Goal: Task Accomplishment & Management: Complete application form

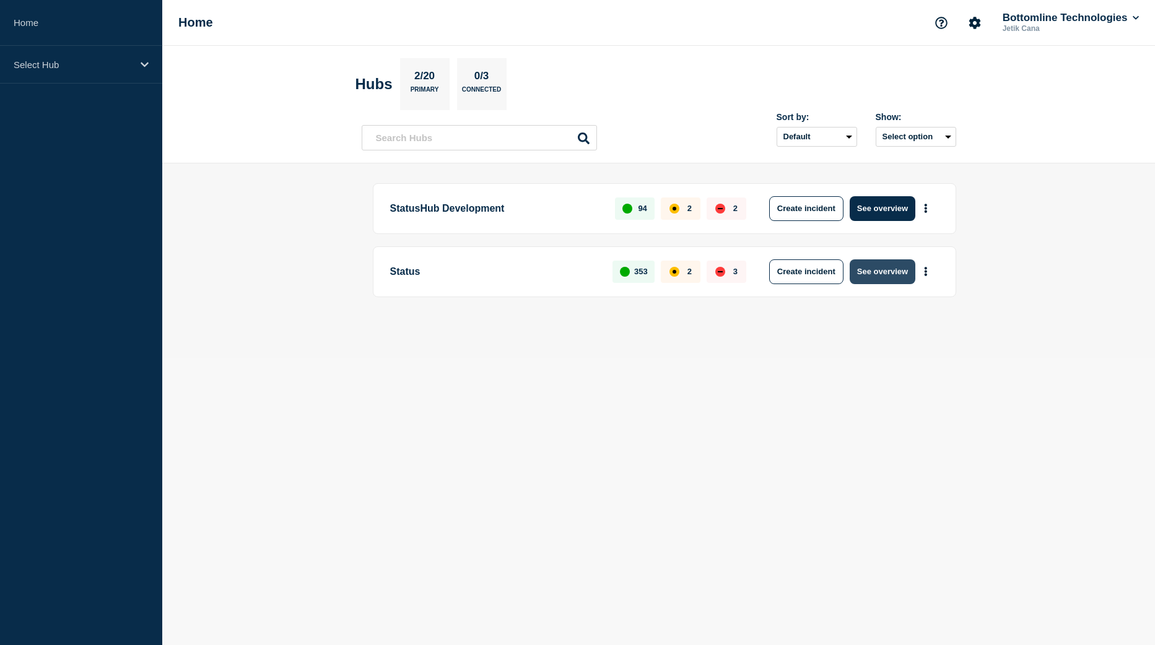
click at [883, 276] on button "See overview" at bounding box center [883, 272] width 66 height 25
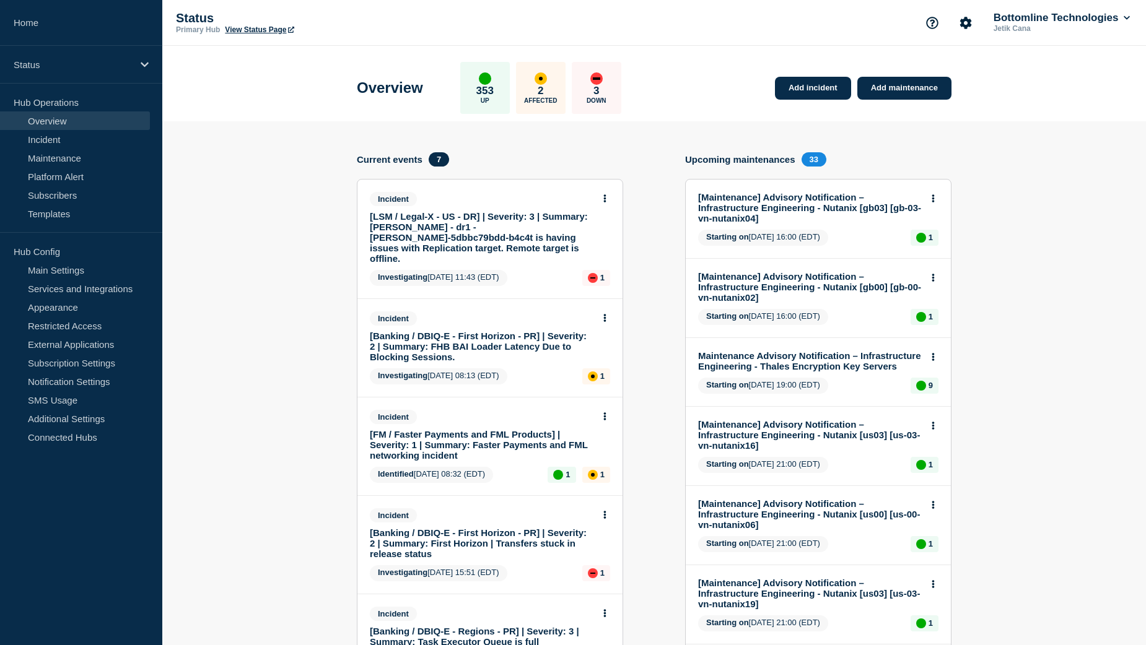
click at [484, 331] on link "[Banking / DBIQ-E - First Horizon - PR] | Severity: 2 | Summary: FHB BAI Loader…" at bounding box center [482, 347] width 224 height 32
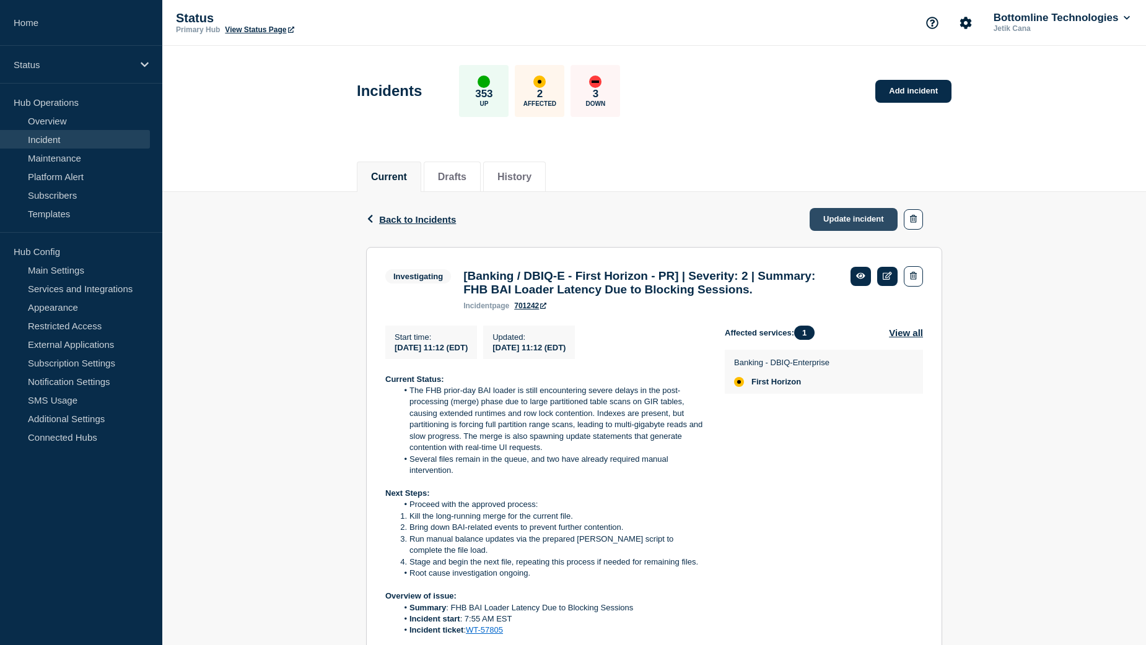
click at [864, 226] on link "Update incident" at bounding box center [854, 219] width 88 height 23
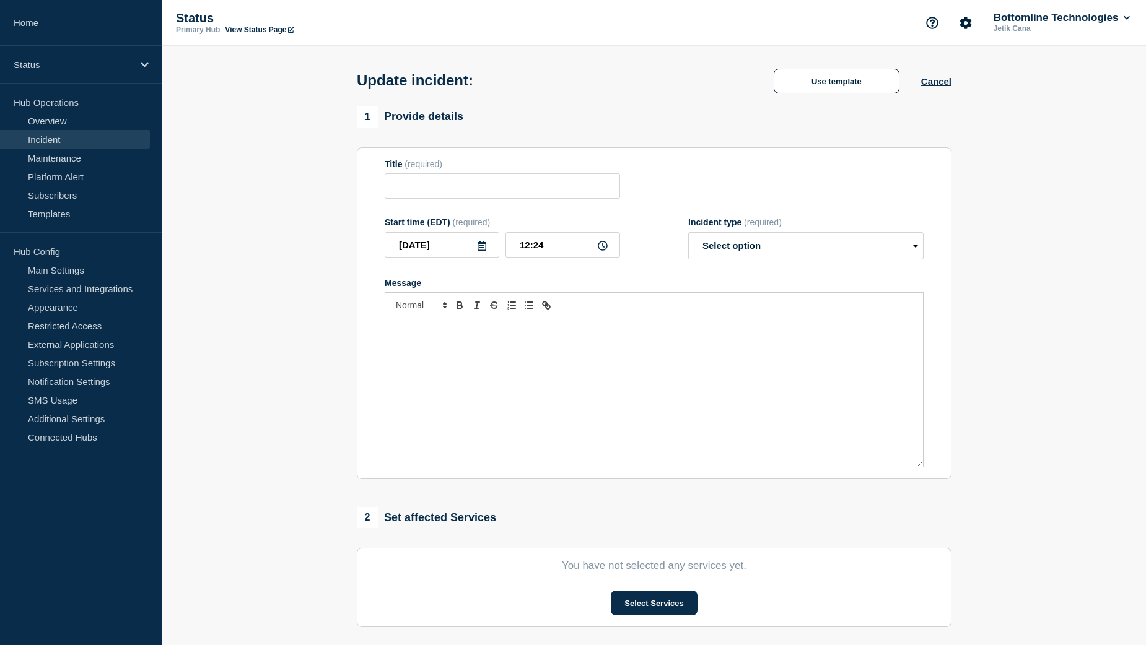
type input "[Banking / DBIQ-E - First Horizon - PR] | Severity: 2 | Summary: FHB BAI Loader…"
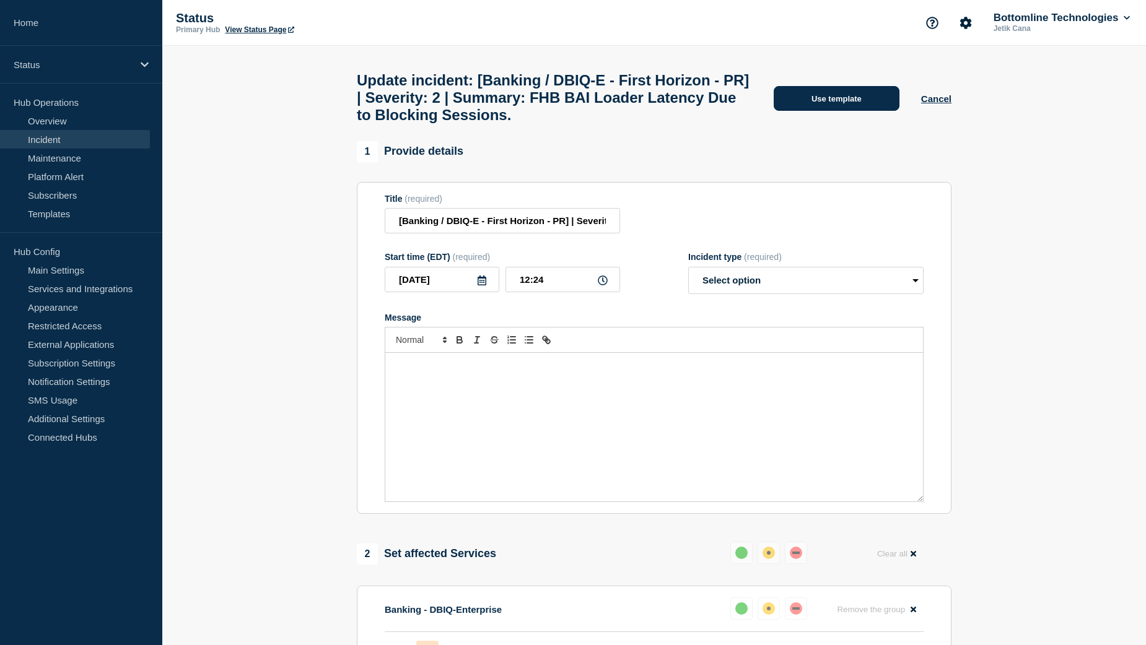
click at [836, 111] on button "Use template" at bounding box center [837, 98] width 126 height 25
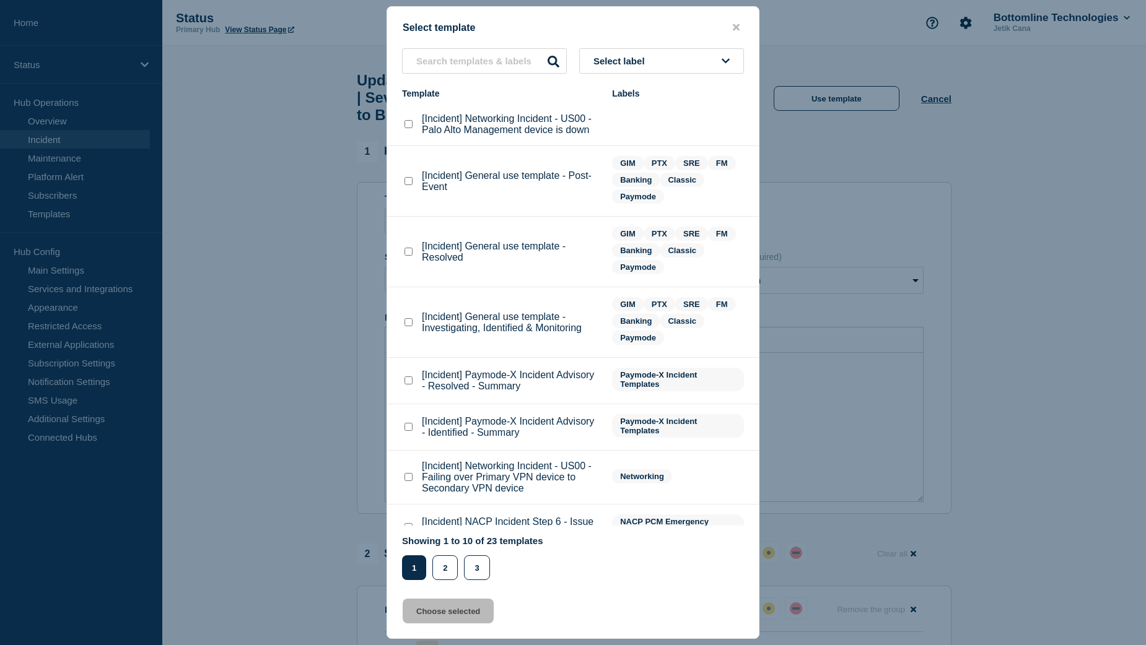
drag, startPoint x: 408, startPoint y: 251, endPoint x: 422, endPoint y: 266, distance: 20.6
click at [409, 251] on checkbox"] "[Incident] General use template - Resolved checkbox" at bounding box center [409, 252] width 8 height 8
checkbox checkbox"] "true"
click at [467, 616] on button "Choose selected" at bounding box center [448, 611] width 91 height 25
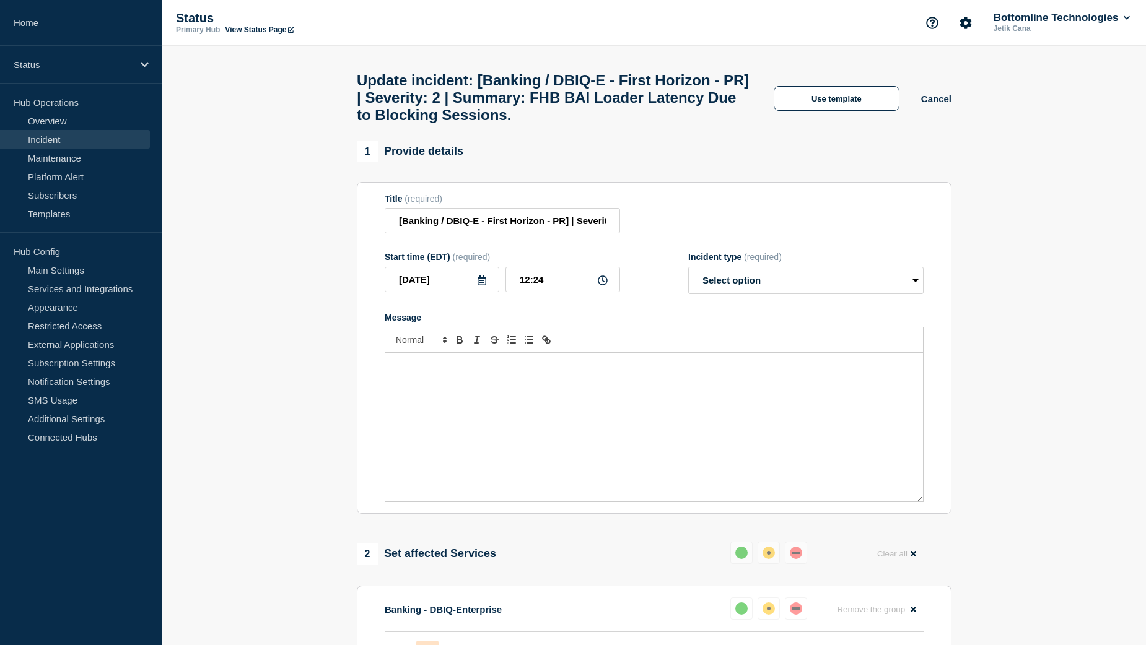
select select "resolved"
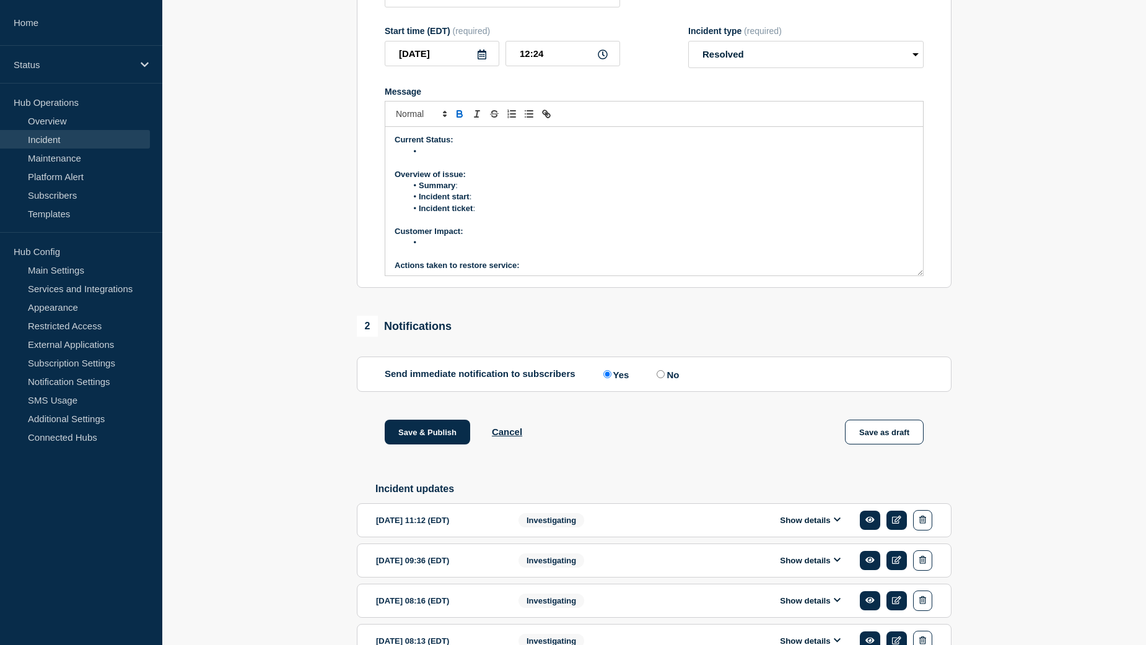
scroll to position [248, 0]
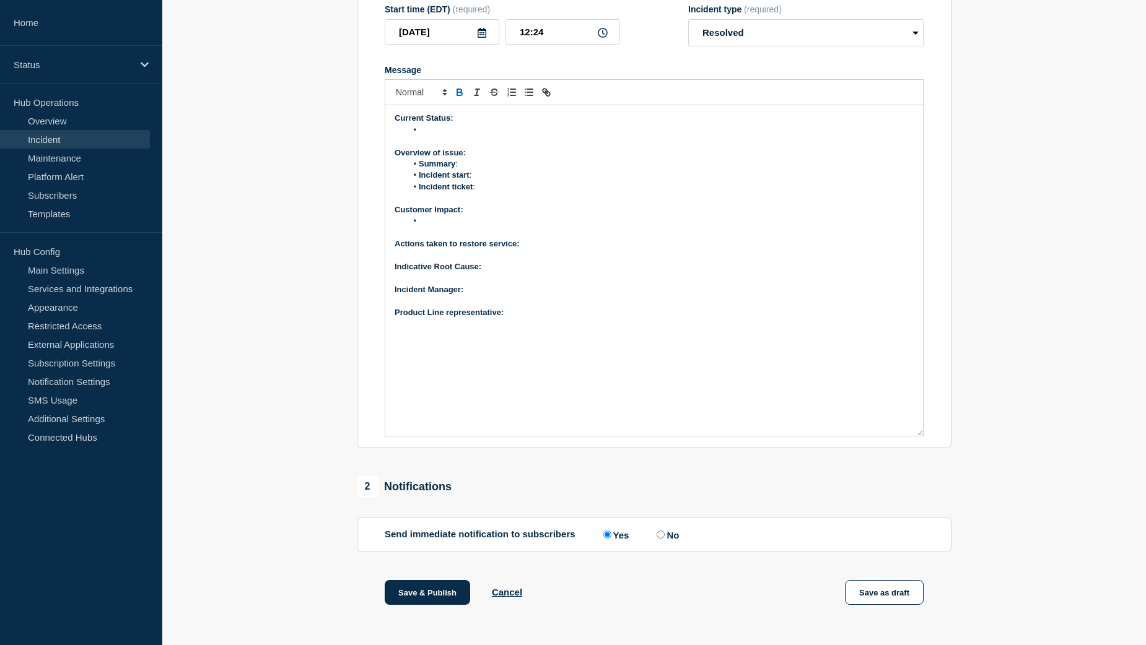
drag, startPoint x: 917, startPoint y: 281, endPoint x: 919, endPoint y: 463, distance: 182.1
click at [919, 436] on div "Current Status: Overview of issue: Summary : Incident start : Incident ticket :…" at bounding box center [654, 270] width 538 height 331
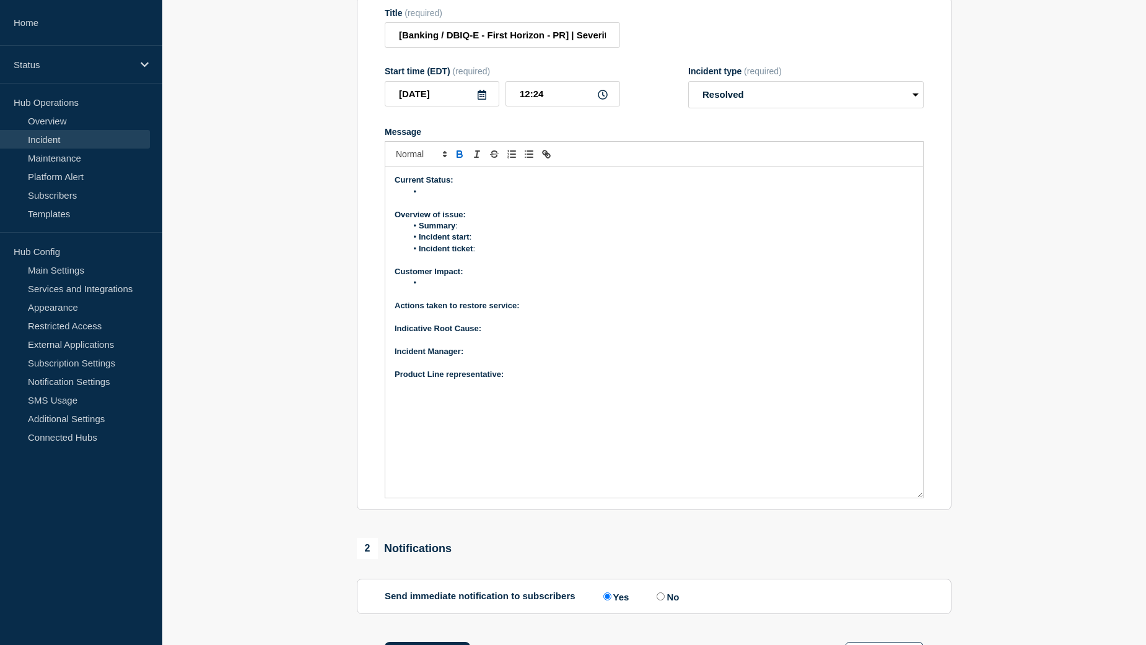
click at [525, 380] on p "Product Line representative:" at bounding box center [654, 374] width 519 height 11
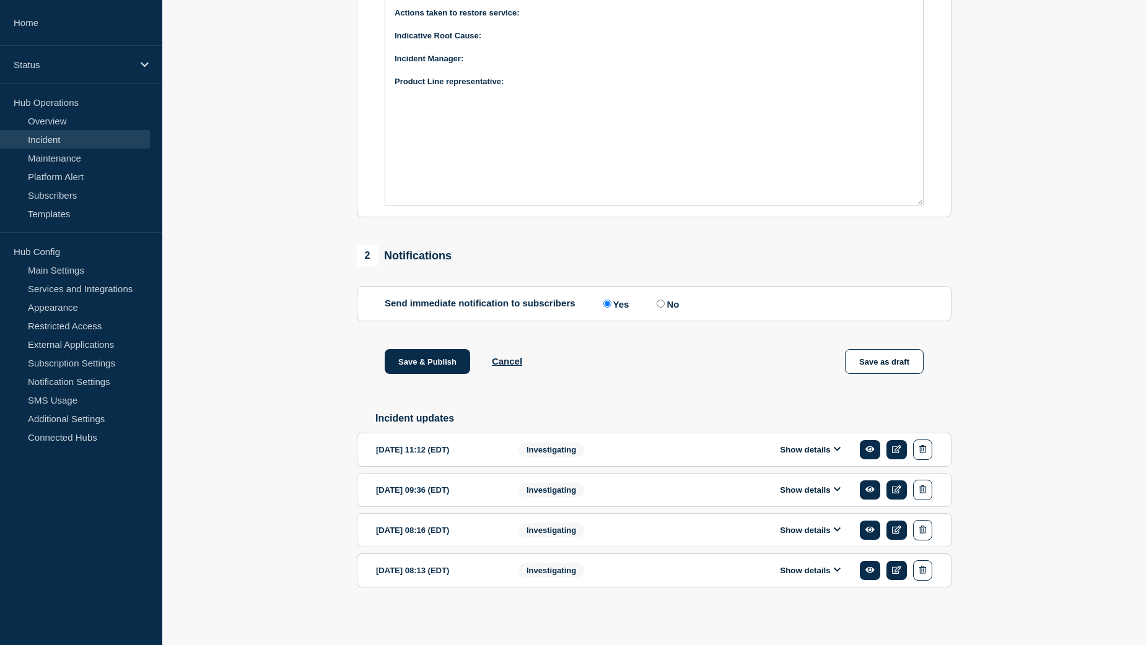
scroll to position [512, 0]
click at [800, 447] on button "Show details" at bounding box center [810, 450] width 68 height 11
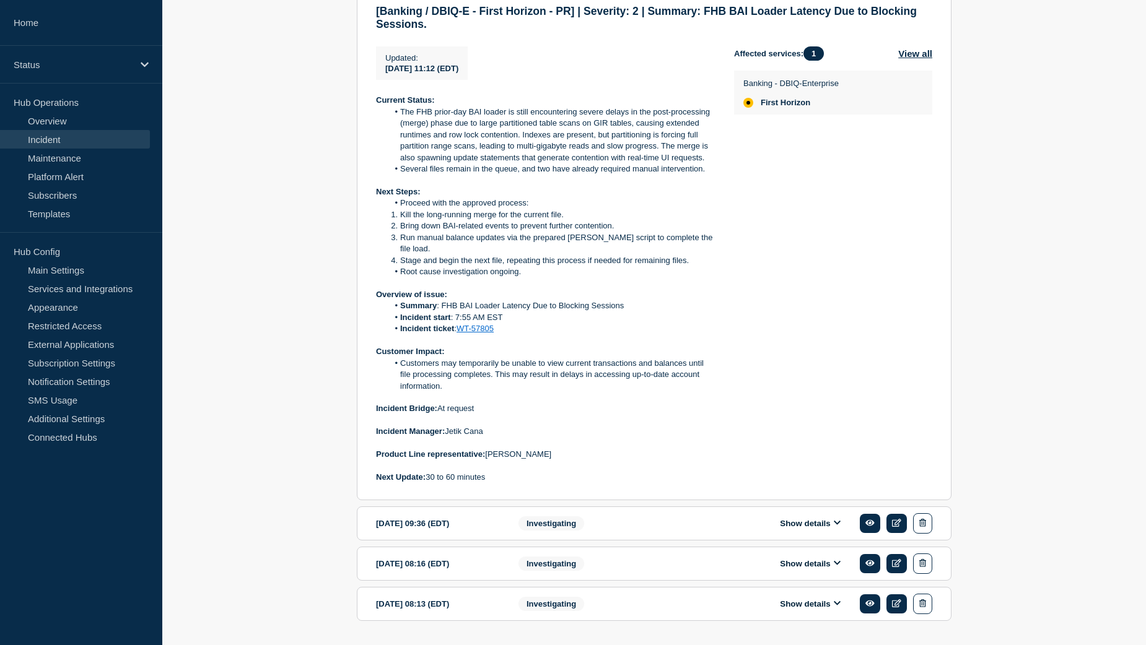
scroll to position [945, 0]
drag, startPoint x: 543, startPoint y: 479, endPoint x: 488, endPoint y: 479, distance: 55.1
click at [488, 460] on p "Product Line representative: [PERSON_NAME]" at bounding box center [545, 453] width 338 height 11
copy p "[PERSON_NAME]"
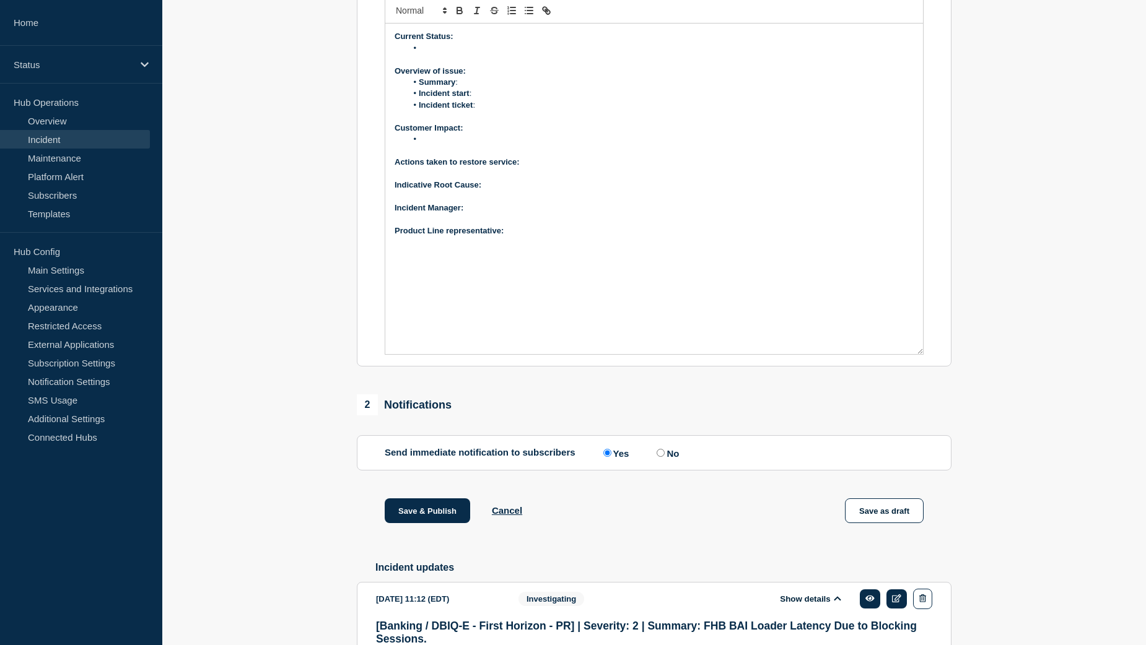
scroll to position [264, 0]
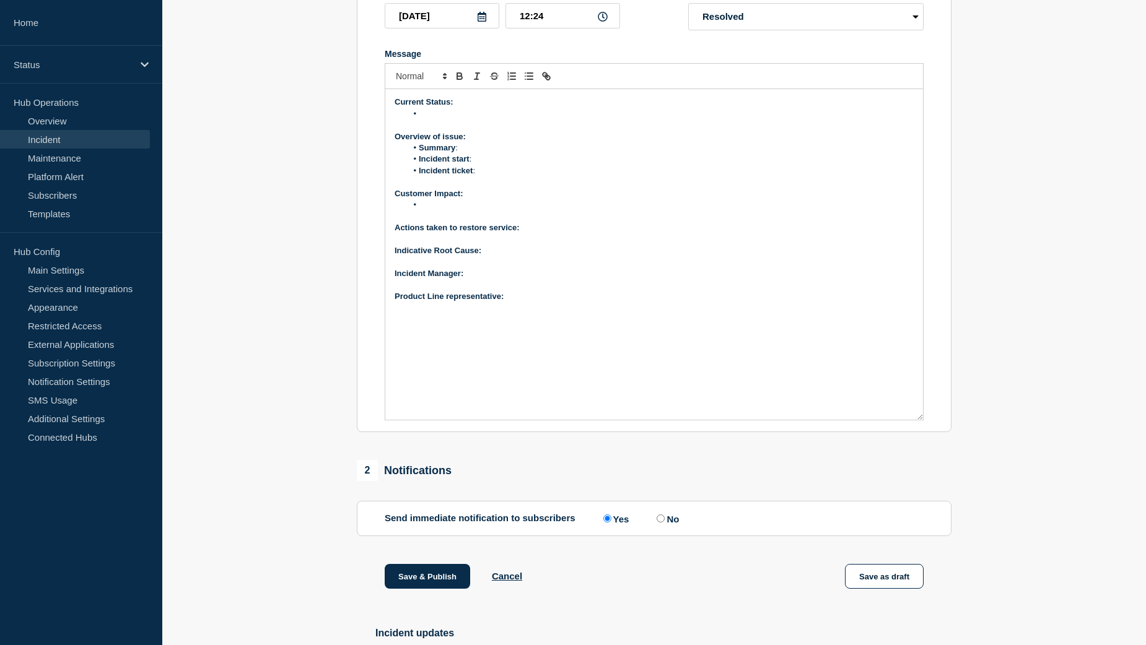
click at [532, 302] on p "Product Line representative:" at bounding box center [654, 296] width 519 height 11
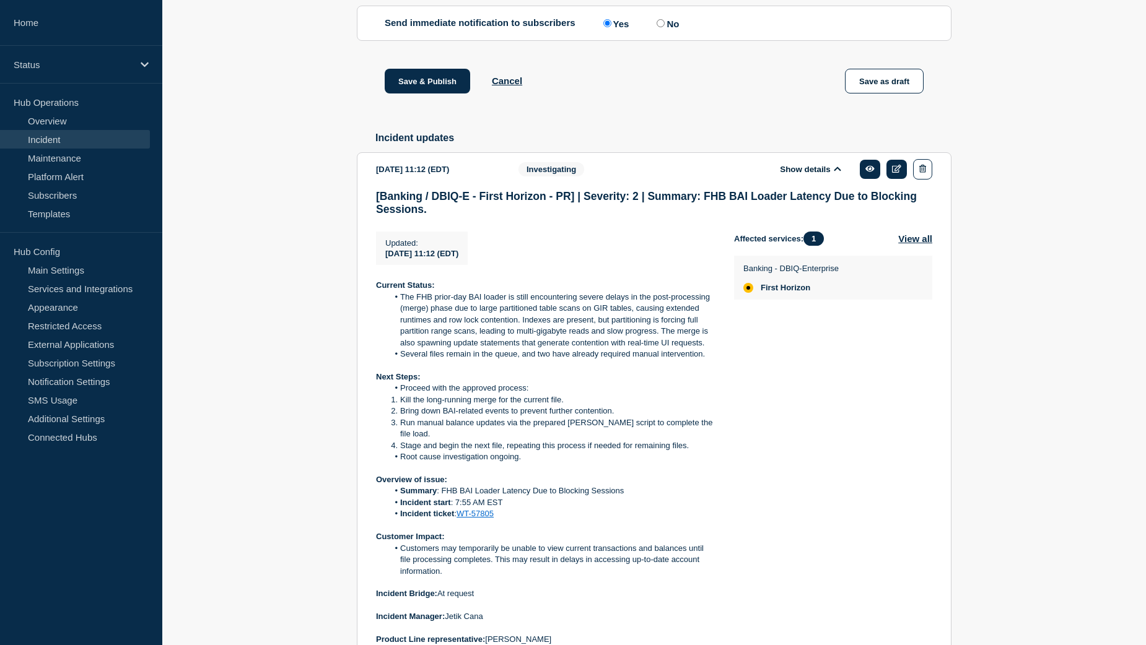
scroll to position [821, 0]
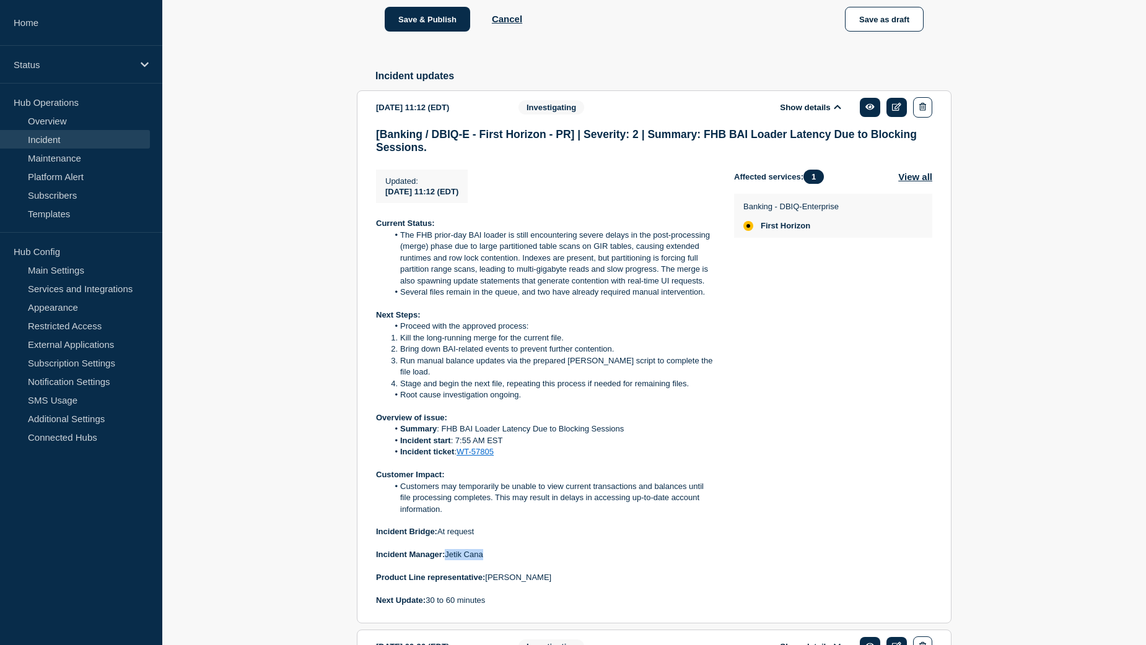
drag, startPoint x: 486, startPoint y: 575, endPoint x: 448, endPoint y: 578, distance: 37.9
click at [448, 561] on p "Incident Manager: [PERSON_NAME]" at bounding box center [545, 554] width 338 height 11
copy p "Jetik Cana"
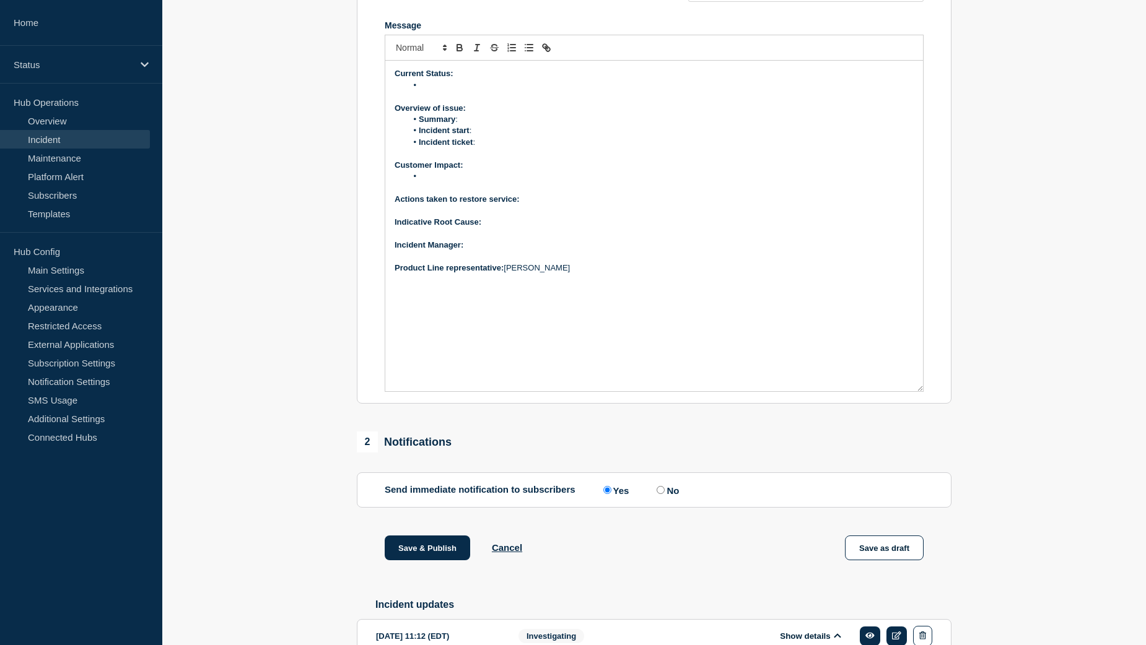
scroll to position [264, 0]
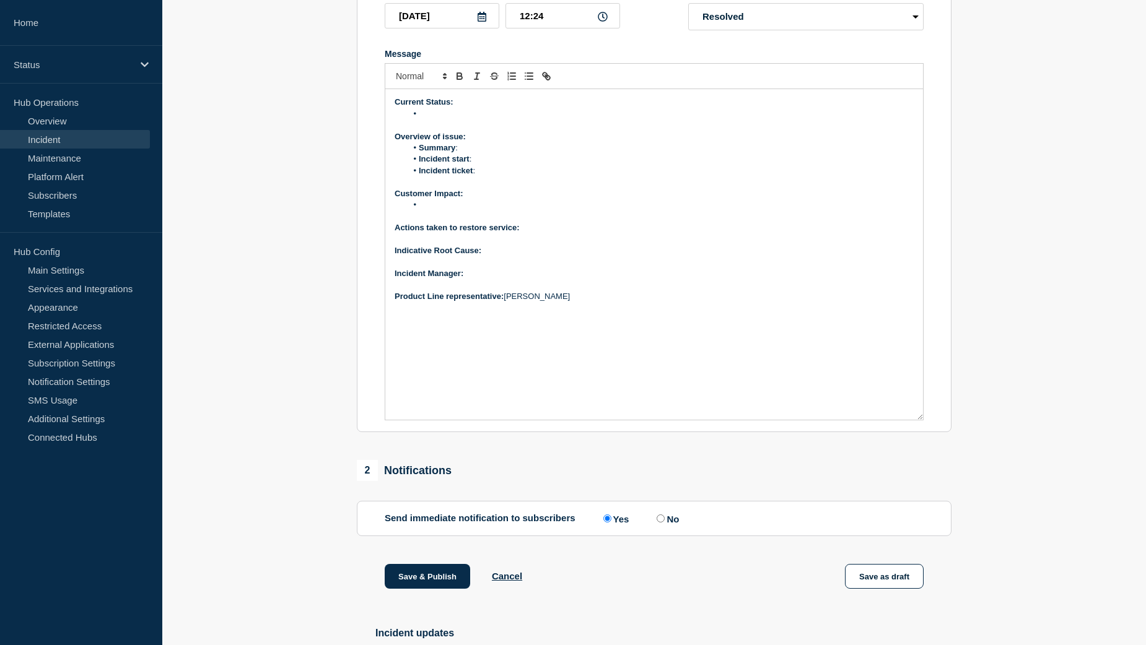
click at [492, 279] on p "﻿Incident Manager:" at bounding box center [654, 273] width 519 height 11
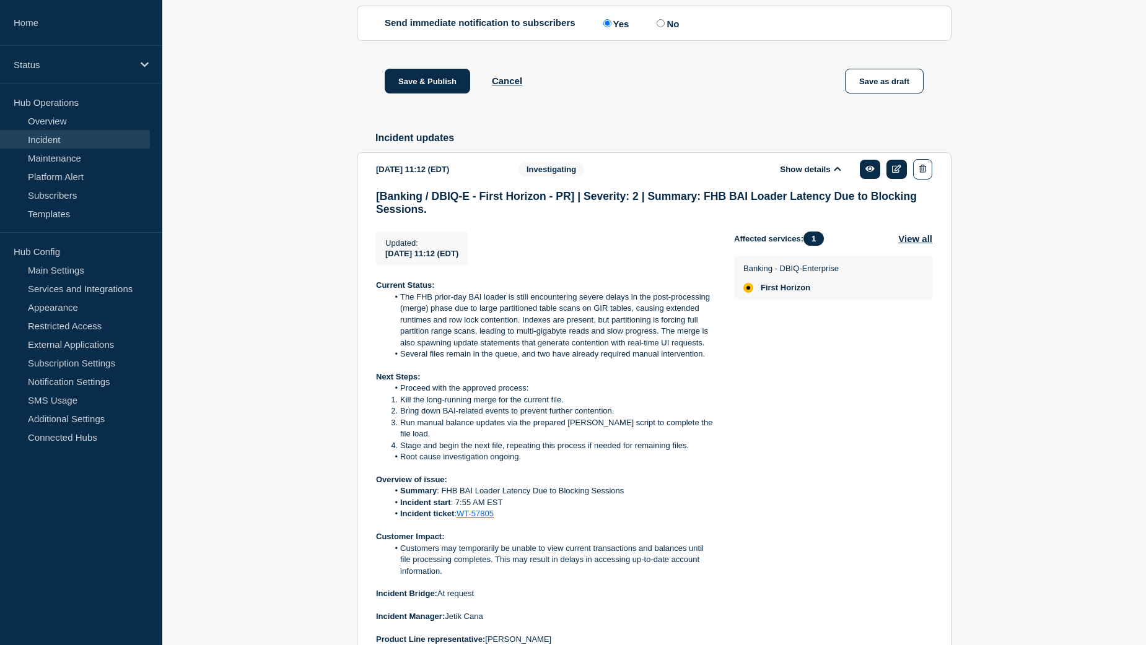
scroll to position [883, 0]
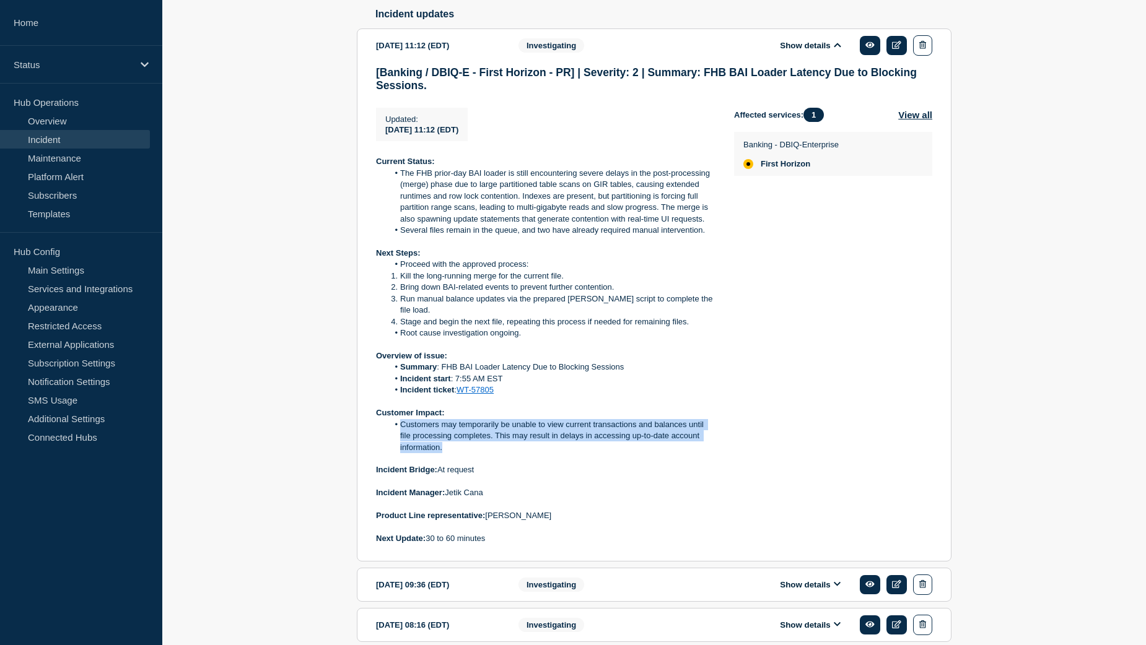
drag, startPoint x: 401, startPoint y: 447, endPoint x: 453, endPoint y: 467, distance: 55.9
click at [453, 453] on li "Customers may temporarily be unable to view current transactions and balances u…" at bounding box center [551, 436] width 326 height 34
copy li "Customers may temporarily be unable to view current transactions and balances u…"
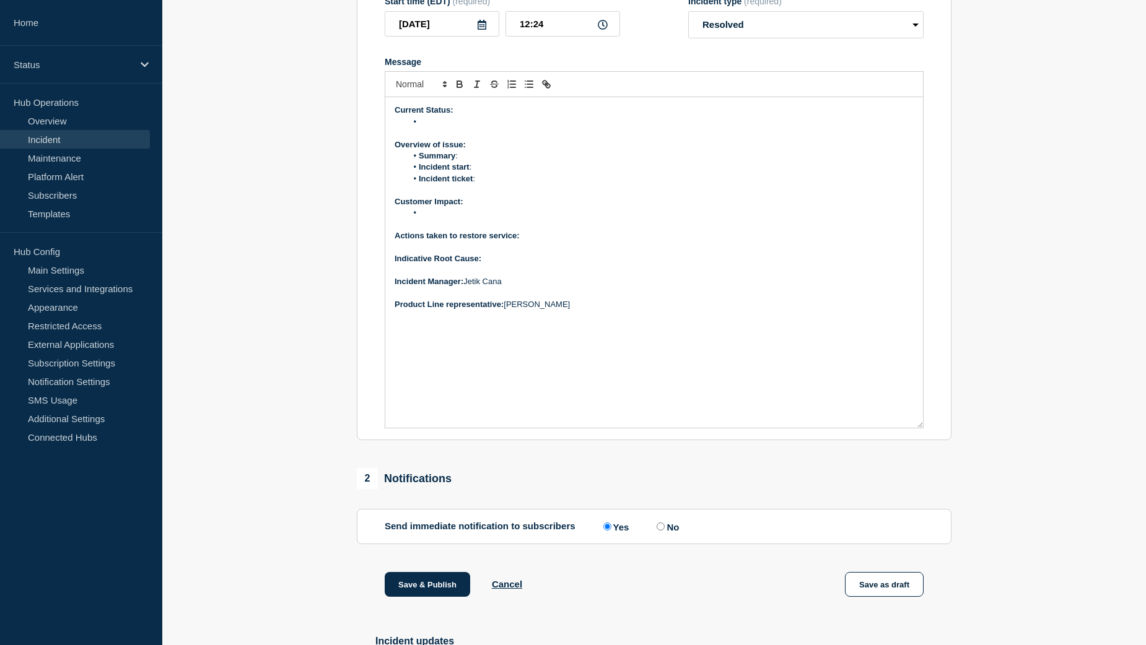
scroll to position [202, 0]
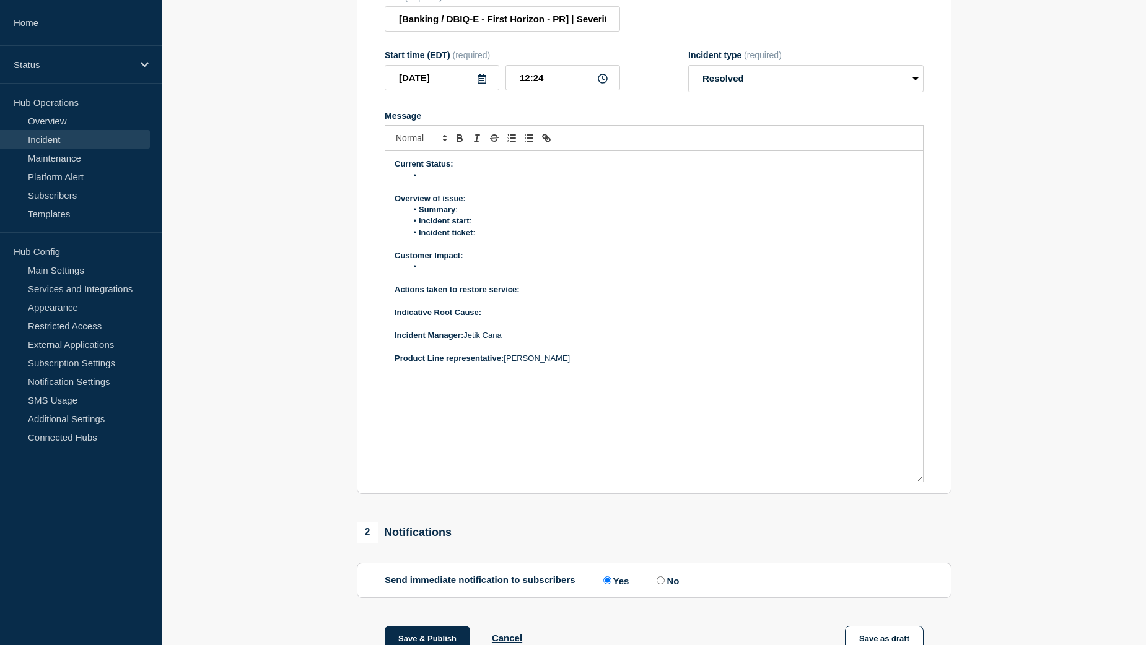
click at [443, 273] on li "Message" at bounding box center [660, 266] width 507 height 11
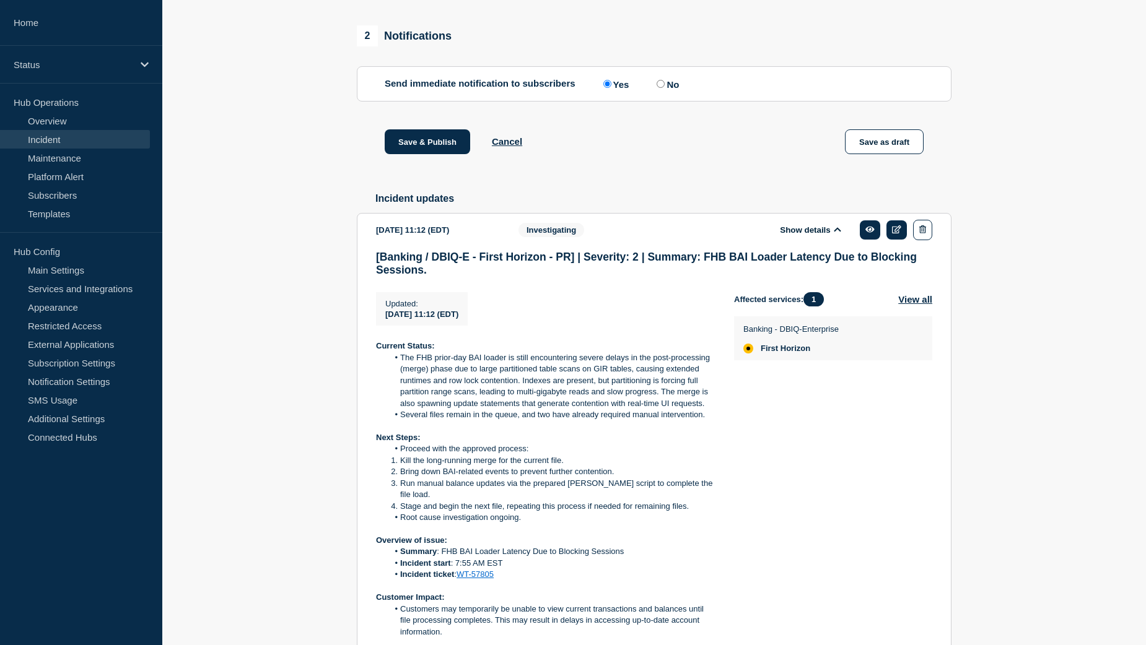
scroll to position [759, 0]
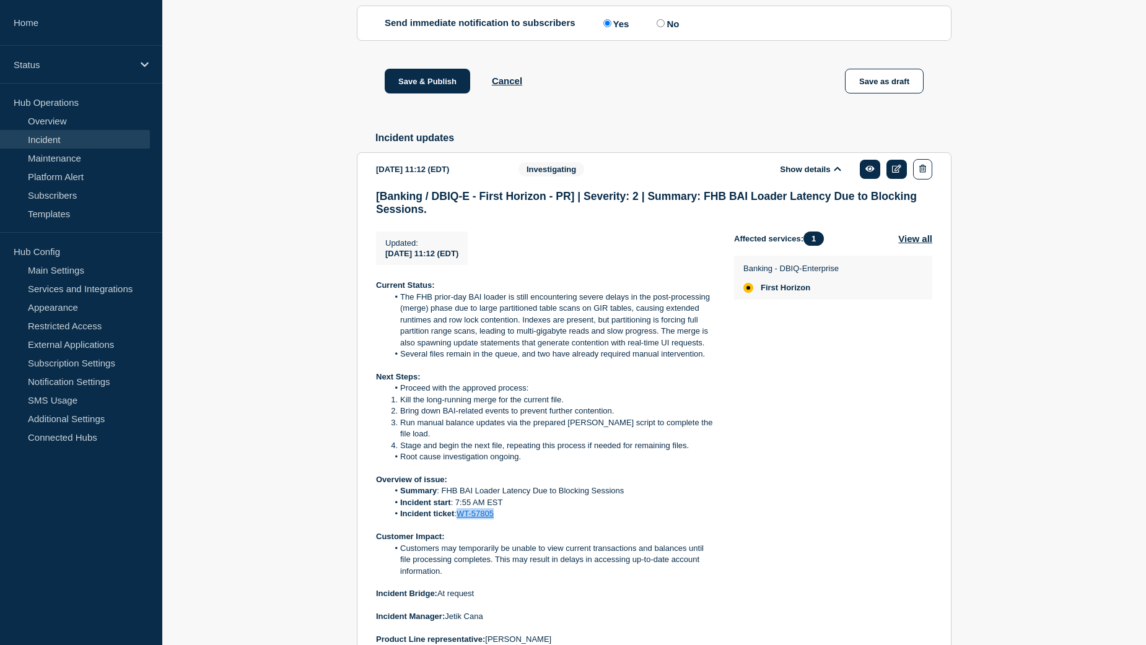
drag, startPoint x: 501, startPoint y: 540, endPoint x: 459, endPoint y: 540, distance: 42.1
click at [459, 520] on li "Incident ticket : WT-57805" at bounding box center [551, 514] width 326 height 11
copy link "WT-57805"
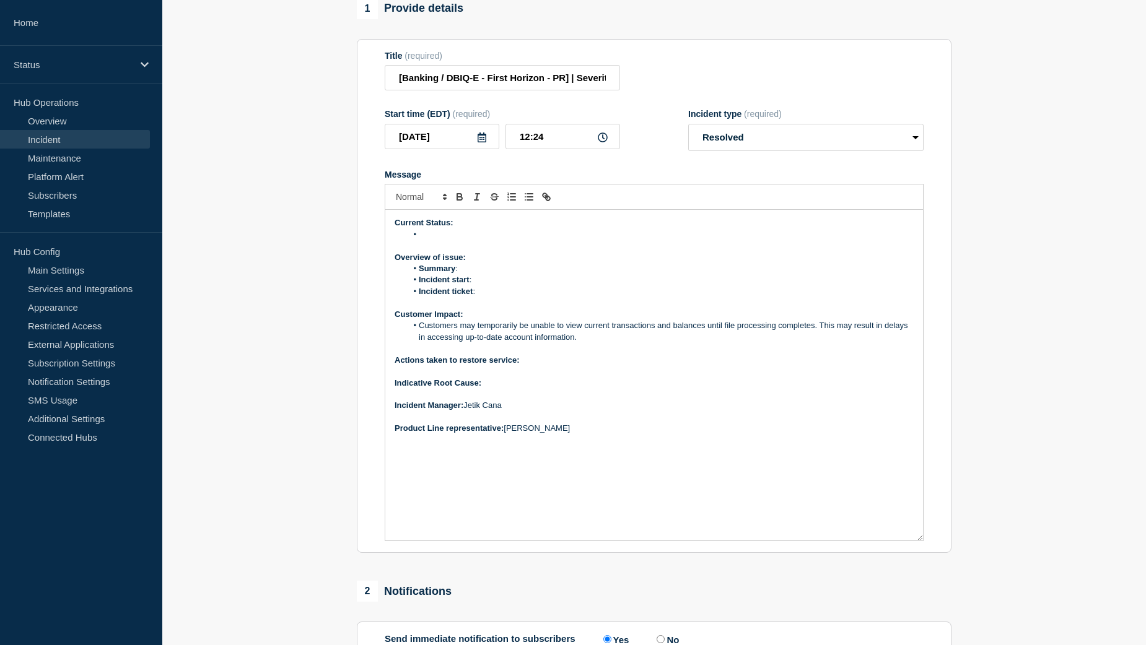
scroll to position [140, 0]
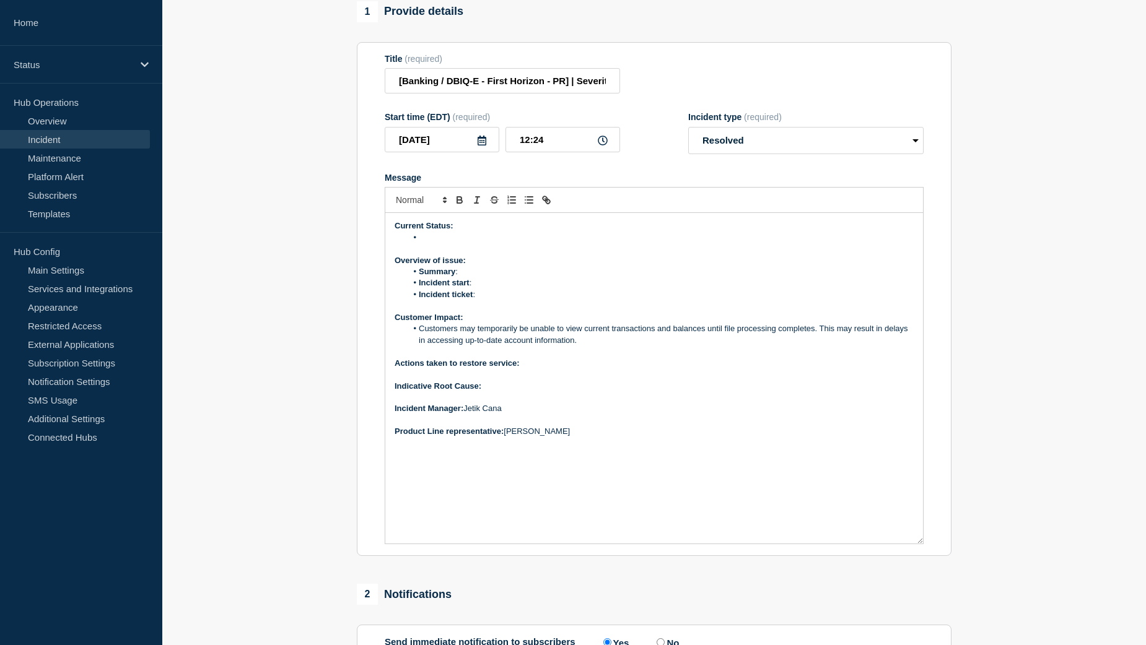
click at [481, 300] on li "Incident ticket :" at bounding box center [660, 294] width 507 height 11
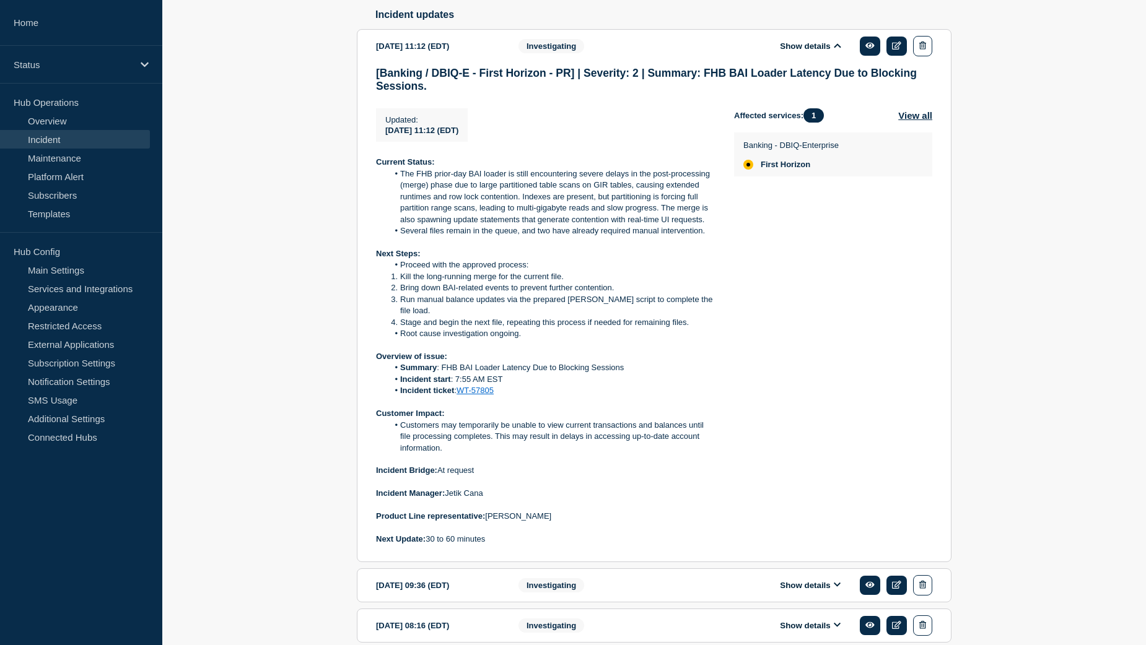
scroll to position [883, 0]
drag, startPoint x: 461, startPoint y: 401, endPoint x: 504, endPoint y: 400, distance: 42.1
click at [504, 385] on li "Incident start : 7:55 AM EST" at bounding box center [551, 379] width 326 height 11
copy li "7:55 AM EST"
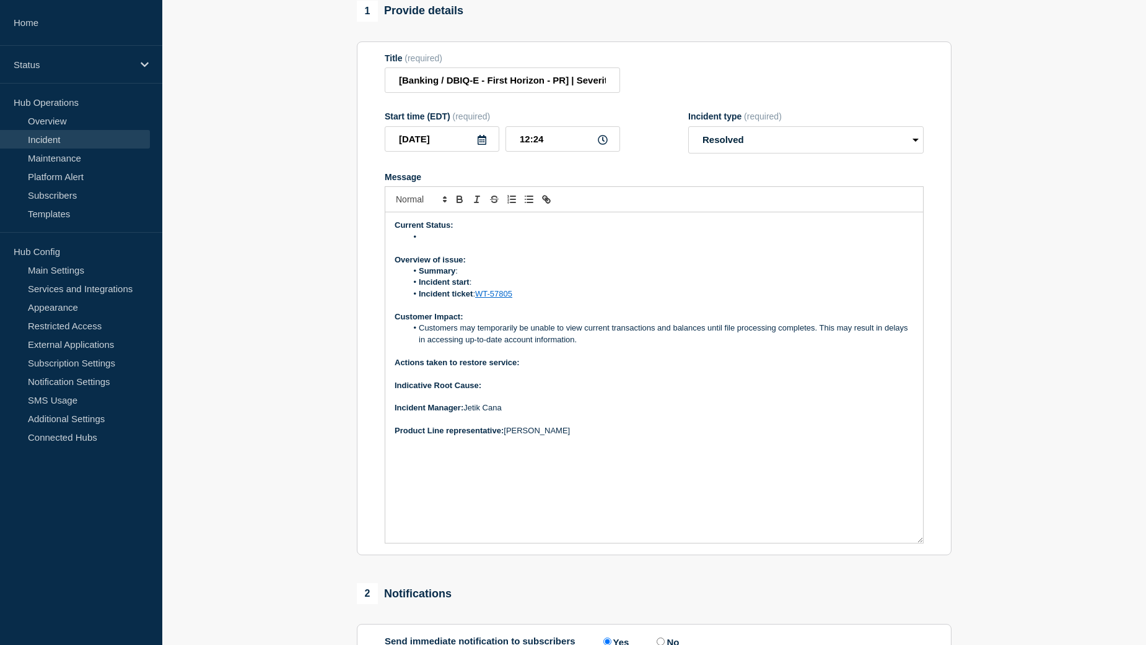
scroll to position [140, 0]
click at [489, 289] on li "Incident start :" at bounding box center [660, 283] width 507 height 11
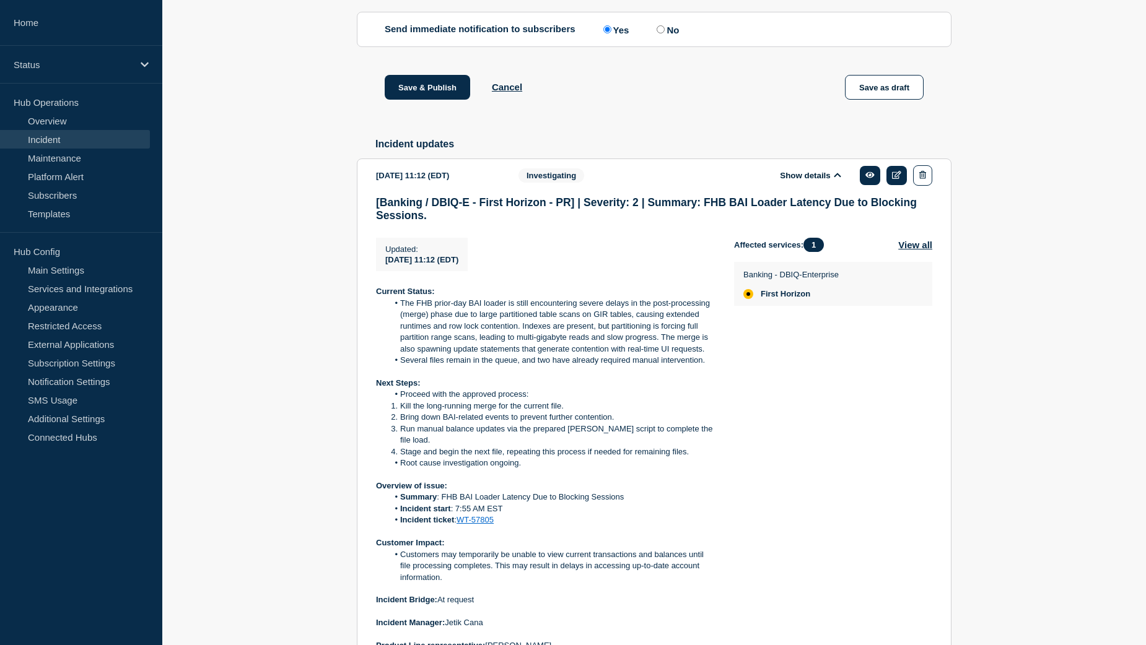
scroll to position [759, 0]
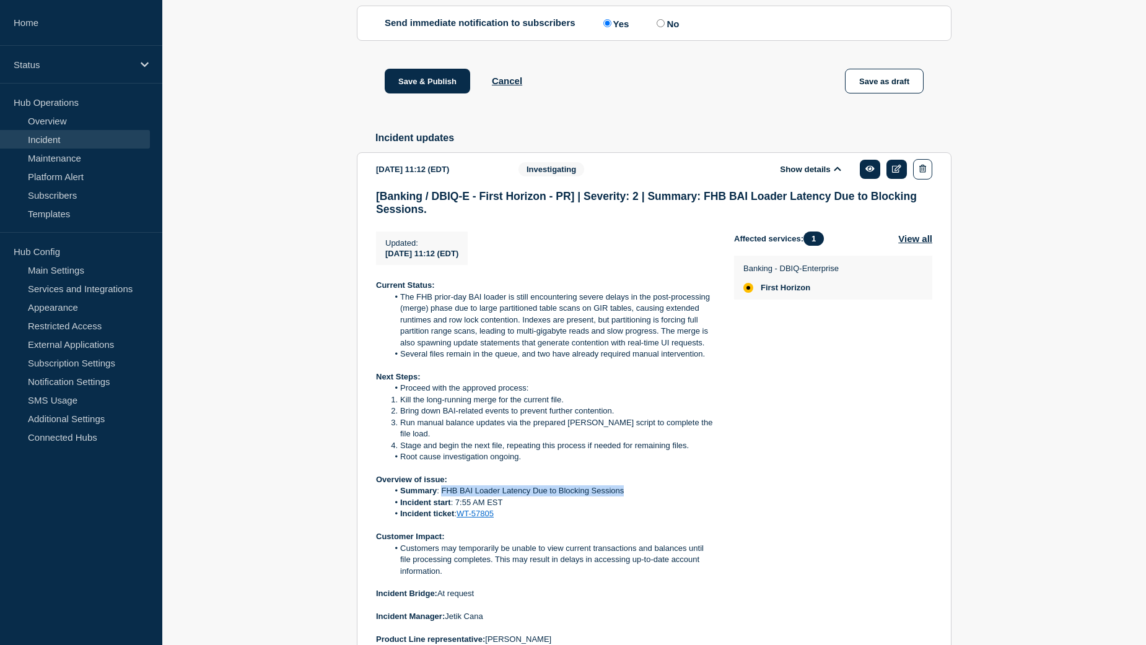
drag, startPoint x: 442, startPoint y: 515, endPoint x: 624, endPoint y: 515, distance: 182.1
click at [624, 497] on li "Summary : FHB BAI Loader Latency Due to Blocking Sessions" at bounding box center [551, 491] width 326 height 11
copy li "FHB BAI Loader Latency Due to Blocking Sessions"
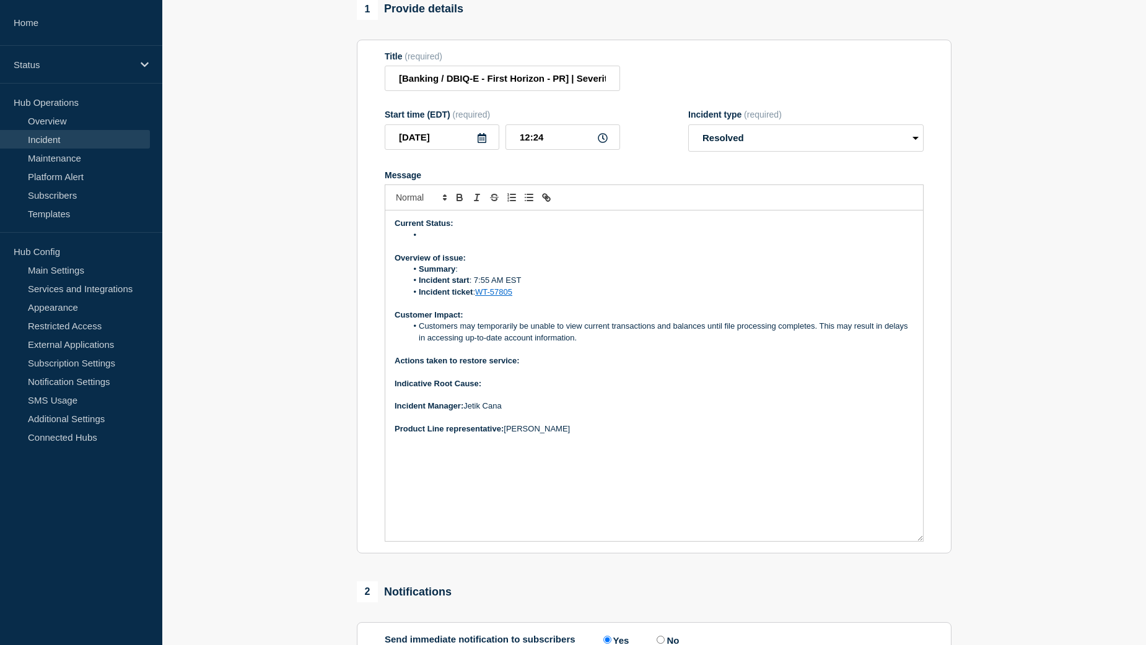
scroll to position [140, 0]
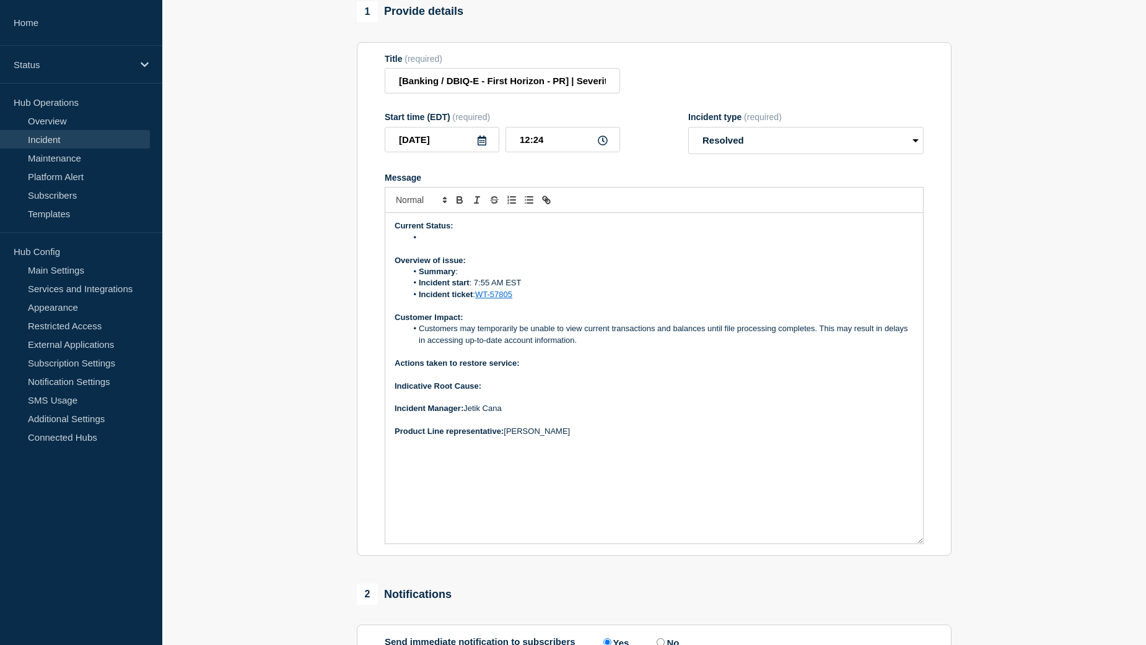
click at [499, 278] on li "Summary :" at bounding box center [660, 271] width 507 height 11
click at [429, 243] on li "Message" at bounding box center [660, 237] width 507 height 11
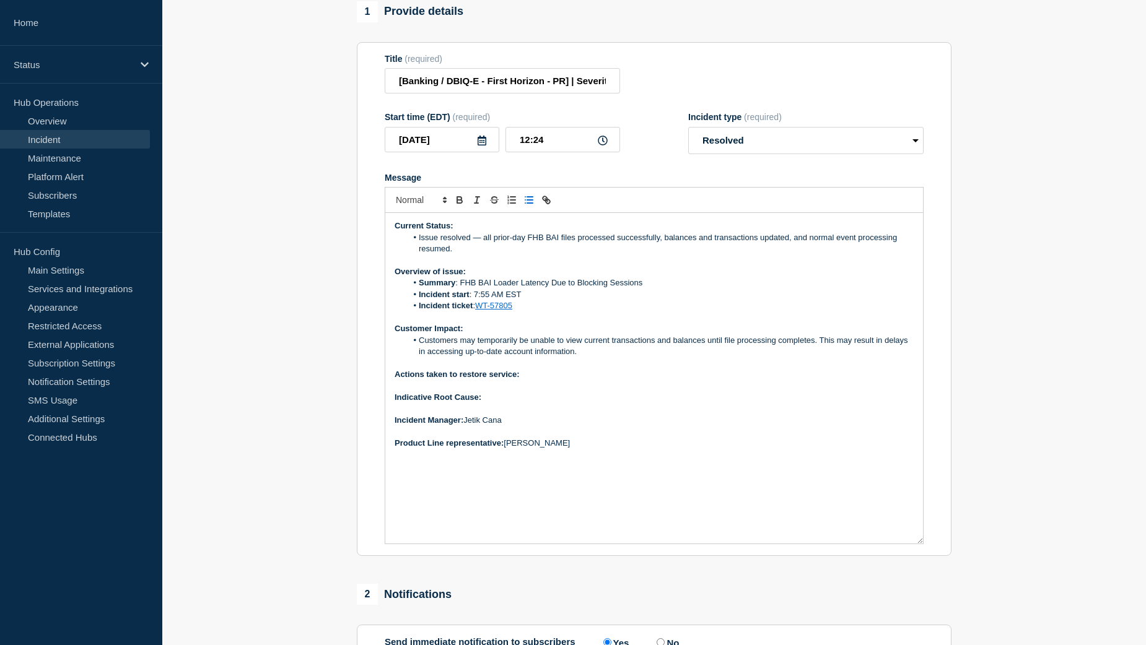
click at [484, 255] on li "Issue resolved — all prior-day FHB BAI files processed successfully, balances a…" at bounding box center [660, 243] width 507 height 23
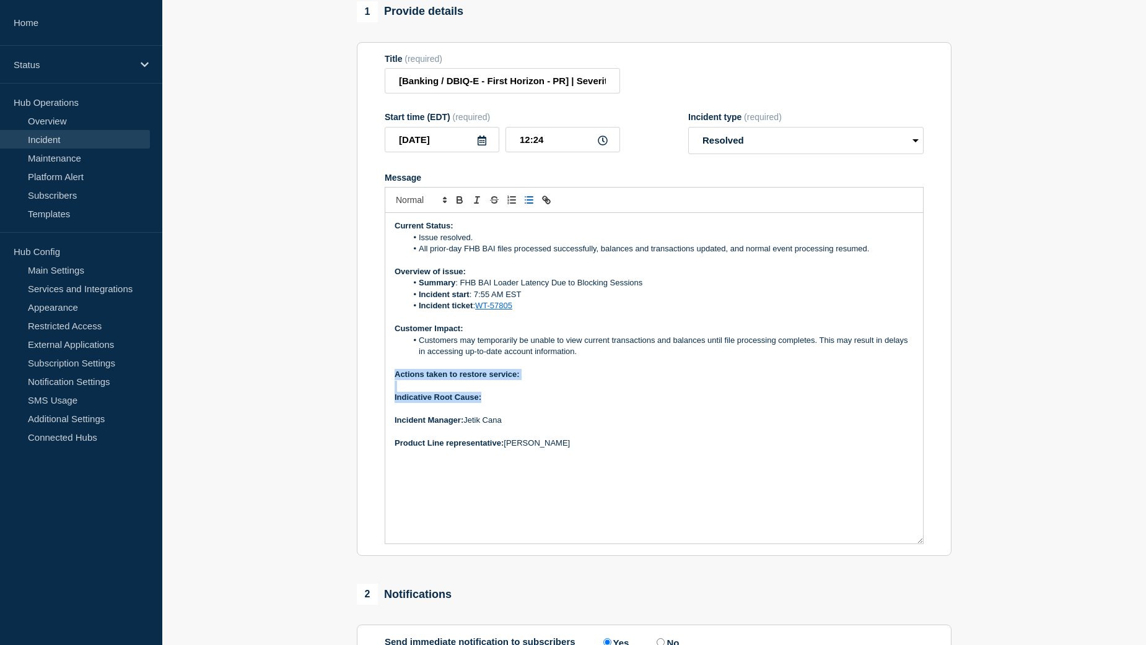
drag, startPoint x: 393, startPoint y: 402, endPoint x: 532, endPoint y: 426, distance: 140.8
click at [532, 426] on div "Current Status: Issue resolved. All prior-day FHB BAI files processed successfu…" at bounding box center [654, 378] width 538 height 331
copy div "Actions taken to restore service: Indicative Root Cause:"
click at [549, 380] on p "Actions taken to restore service:" at bounding box center [654, 374] width 519 height 11
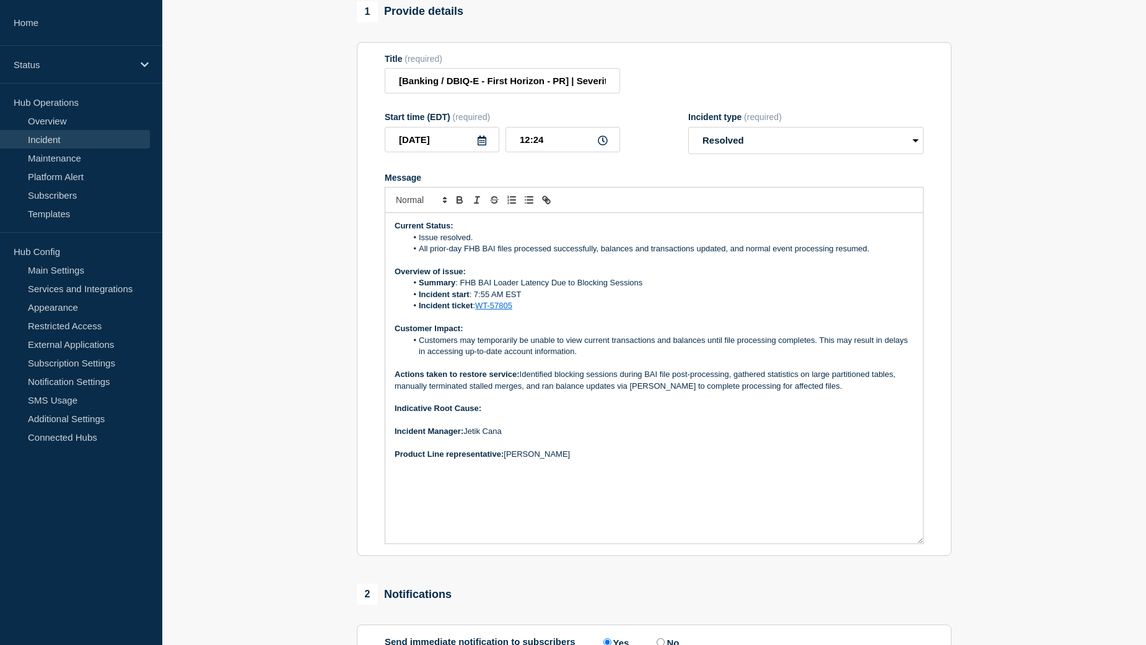
click at [514, 414] on p "Indicative Root Cause:" at bounding box center [654, 408] width 519 height 11
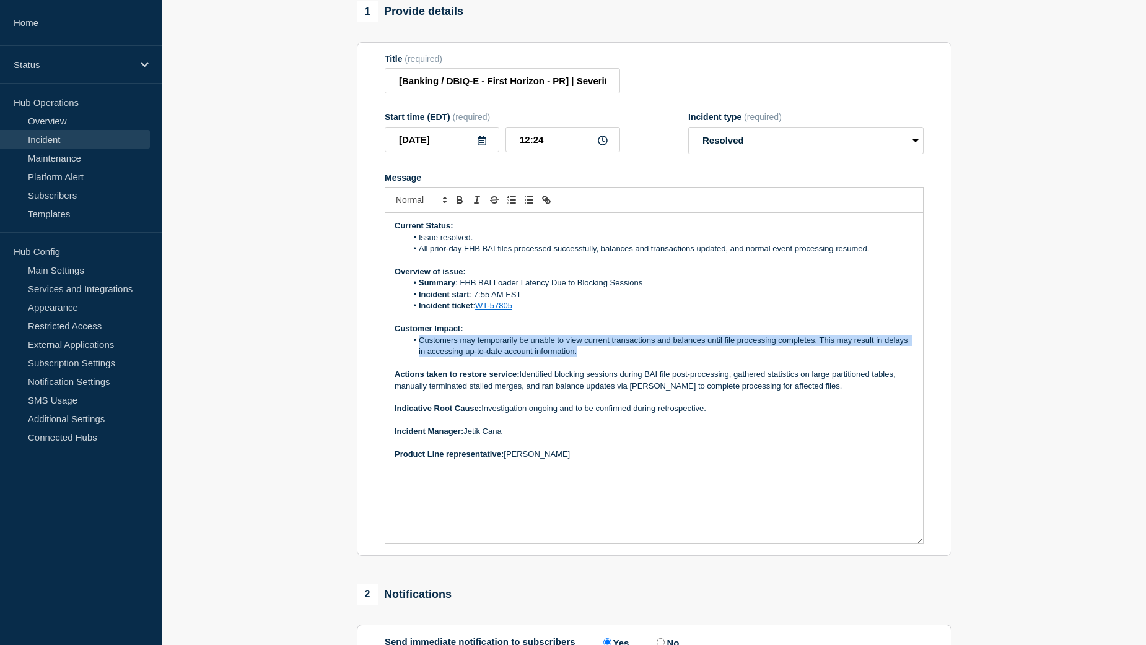
drag, startPoint x: 418, startPoint y: 369, endPoint x: 588, endPoint y: 382, distance: 170.8
click at [588, 358] on li "Customers may temporarily be unable to view current transactions and balances u…" at bounding box center [660, 346] width 507 height 23
copy li "Customers may temporarily be unable to view current transactions and balances u…"
click at [603, 392] on p "Actions taken to restore service: Identified blocking sessions during BAI file …" at bounding box center [654, 380] width 519 height 23
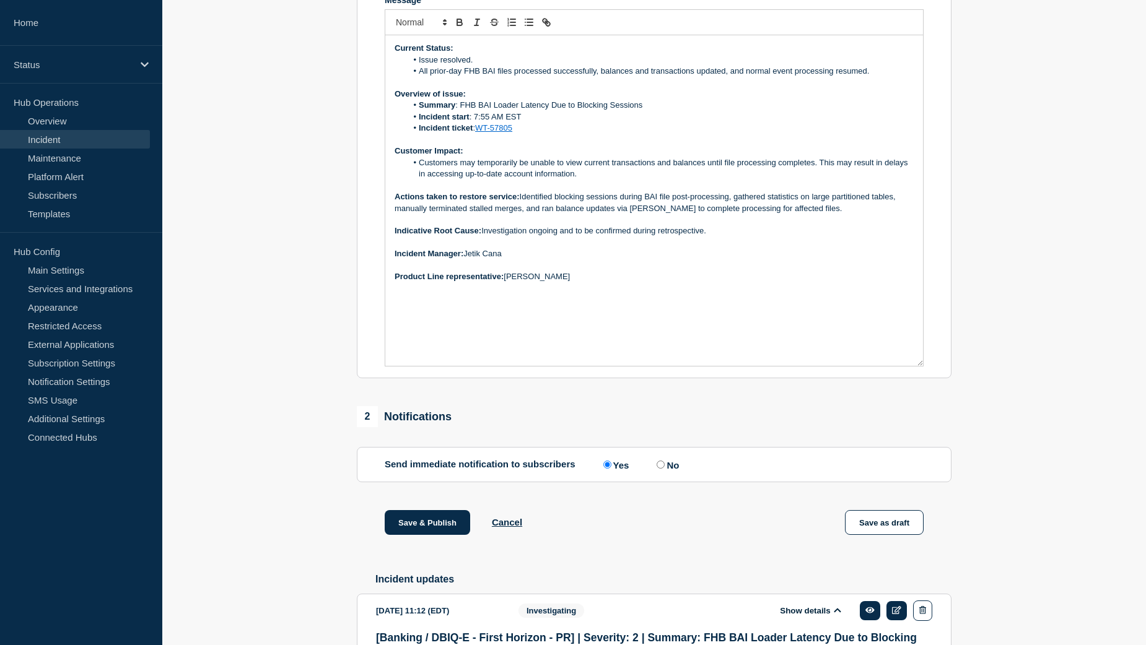
scroll to position [326, 0]
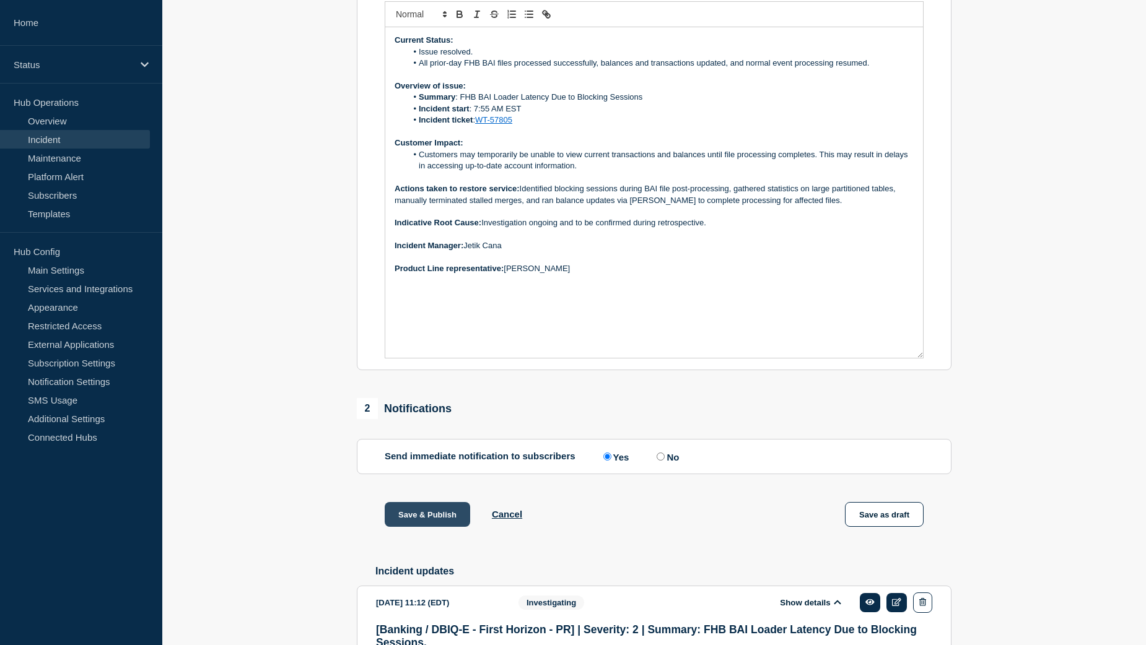
click at [425, 527] on button "Save & Publish" at bounding box center [427, 514] width 85 height 25
